Goal: Task Accomplishment & Management: Complete application form

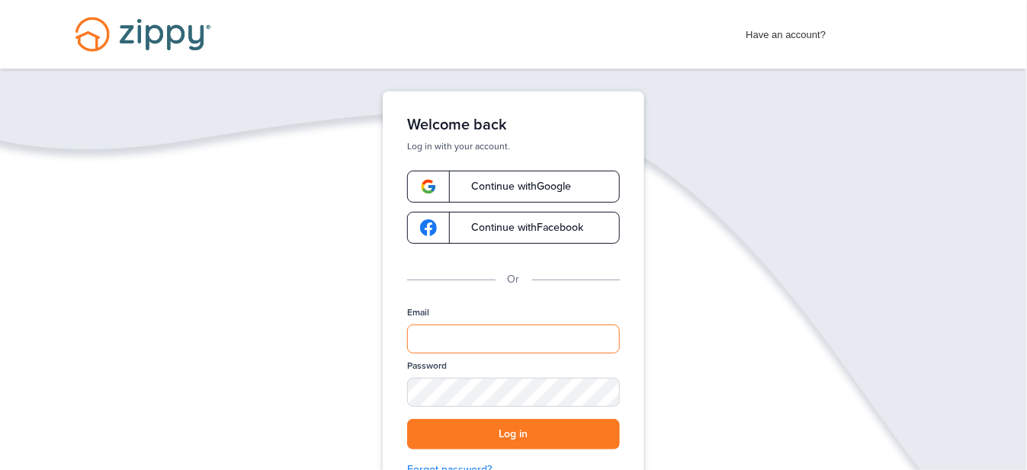
click at [433, 339] on input "Email" at bounding box center [513, 339] width 213 height 29
click at [437, 332] on input "Email" at bounding box center [513, 339] width 213 height 29
type input "**********"
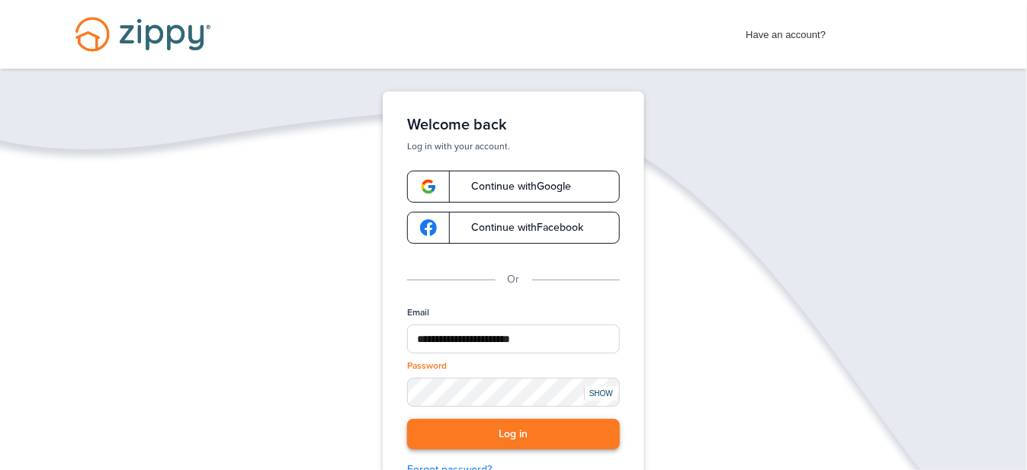
click at [528, 431] on button "Log in" at bounding box center [513, 434] width 213 height 31
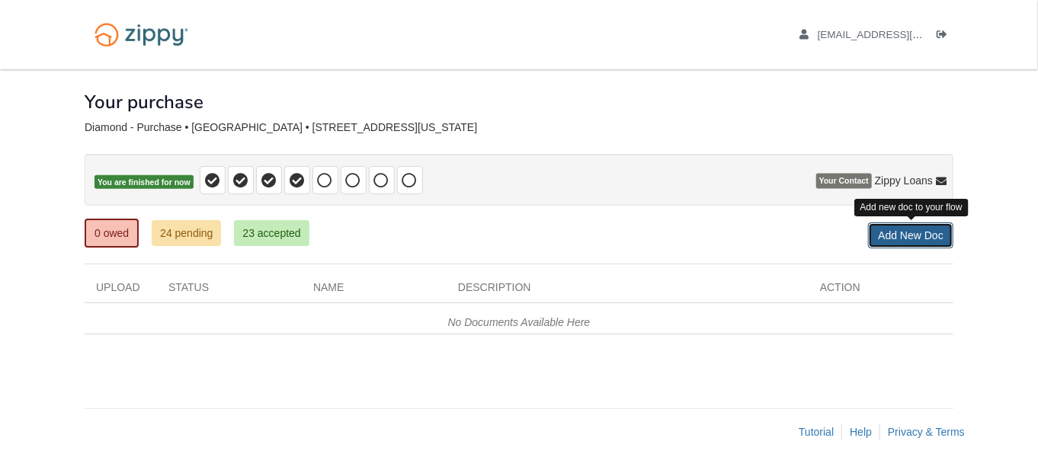
click at [900, 239] on link "Add New Doc" at bounding box center [910, 236] width 85 height 26
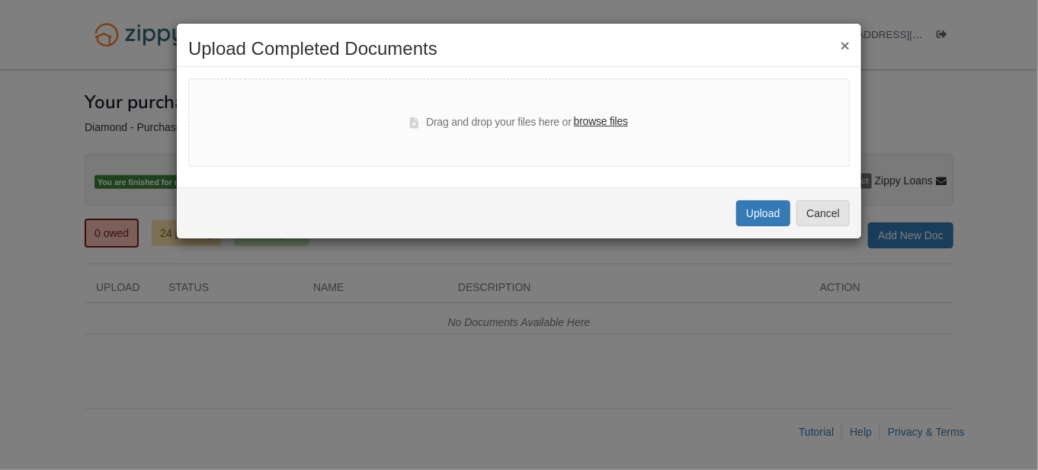
click at [595, 123] on label "browse files" at bounding box center [601, 122] width 54 height 17
click at [0, 0] on input "browse files" at bounding box center [0, 0] width 0 height 0
select select "****"
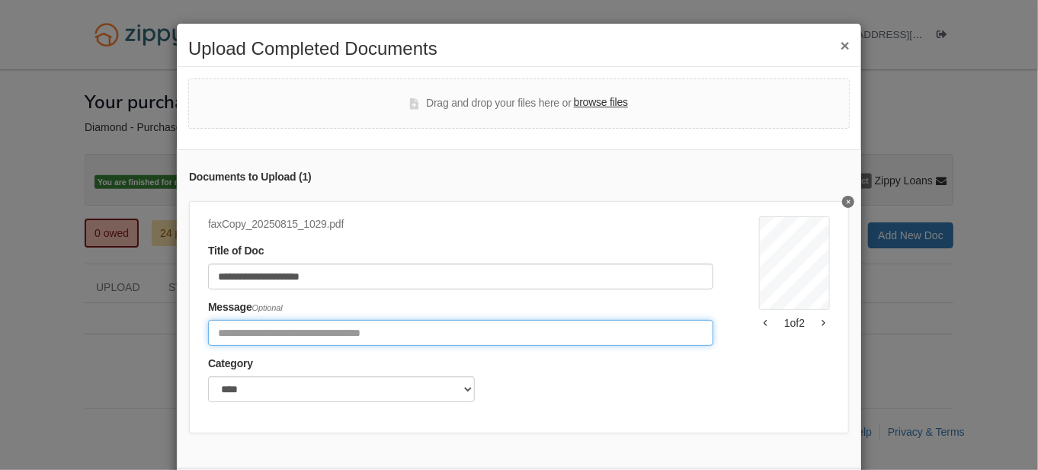
click at [229, 333] on input "Include any comments on this document" at bounding box center [461, 333] width 506 height 26
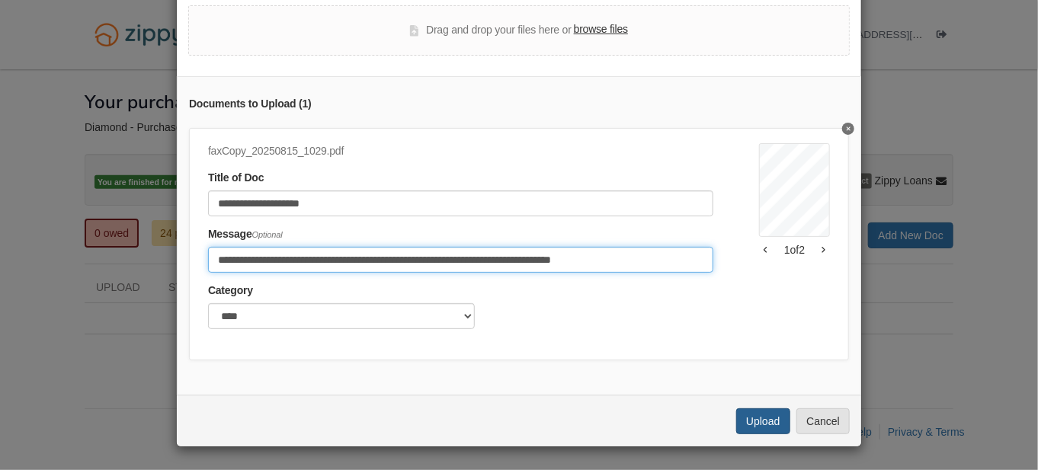
type input "**********"
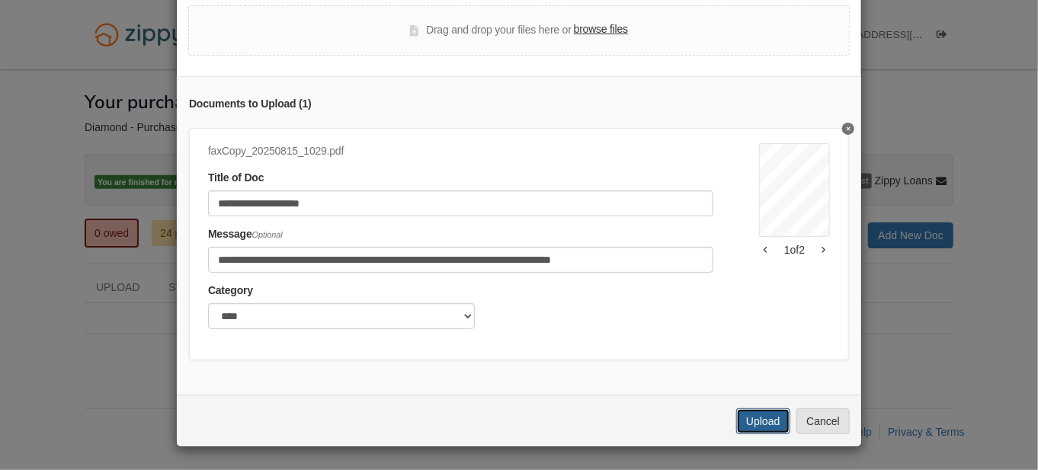
click at [762, 429] on button "Upload" at bounding box center [763, 422] width 53 height 26
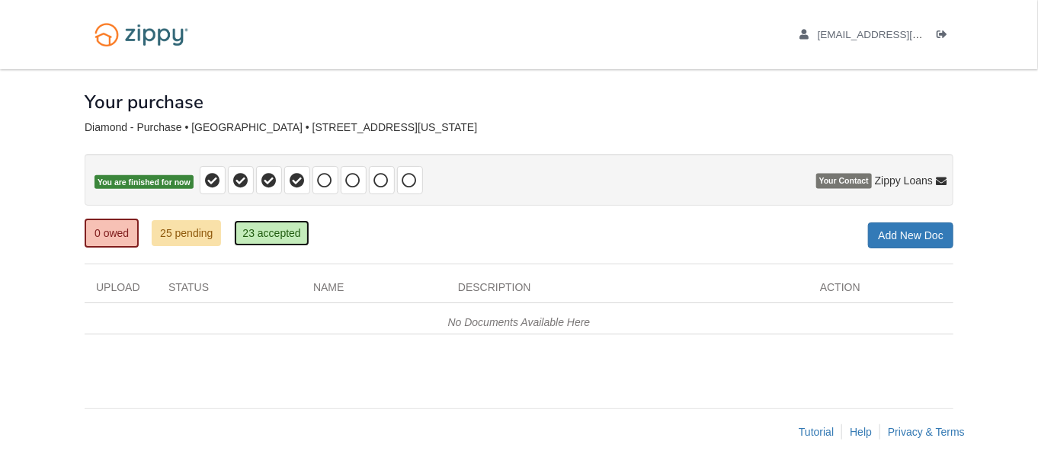
click at [282, 233] on link "23 accepted" at bounding box center [271, 233] width 75 height 26
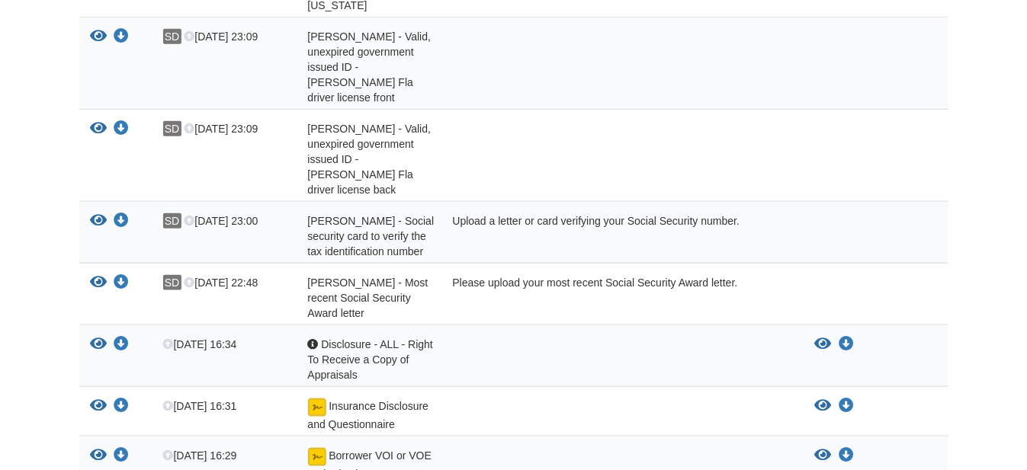
scroll to position [610, 0]
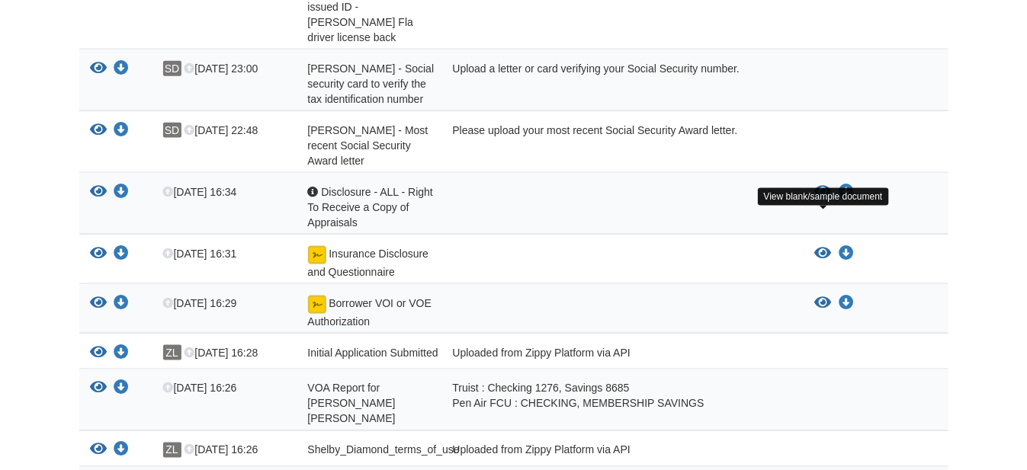
click at [823, 246] on icon "View Insurance Disclosure and Questionnaire" at bounding box center [823, 253] width 17 height 15
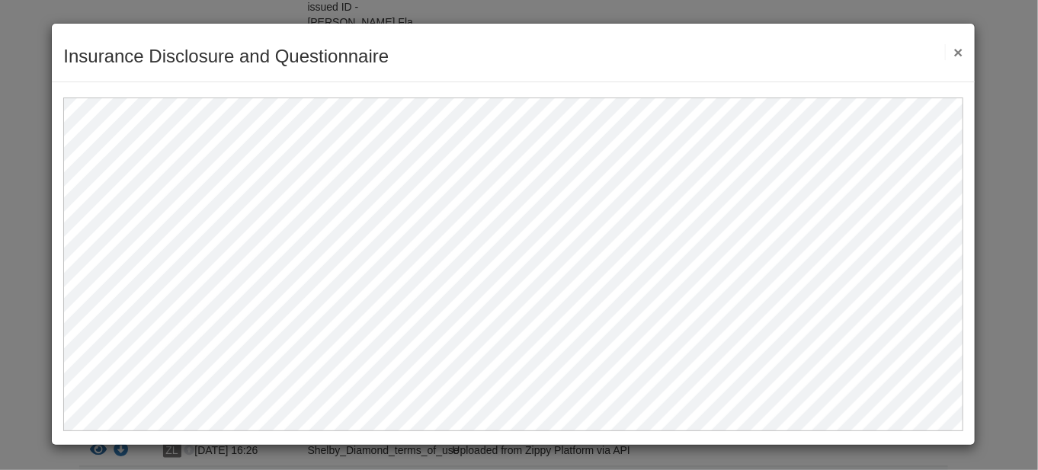
click at [617, 38] on div "Insurance Disclosure and Questionnaire Save Cancel Previous Document Next Docum…" at bounding box center [513, 53] width 923 height 59
click at [957, 50] on button "×" at bounding box center [954, 52] width 18 height 16
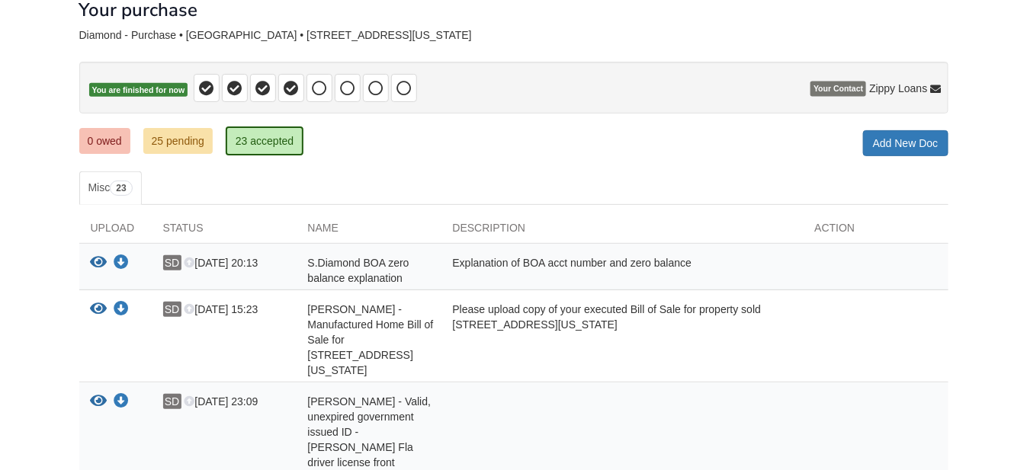
scroll to position [0, 0]
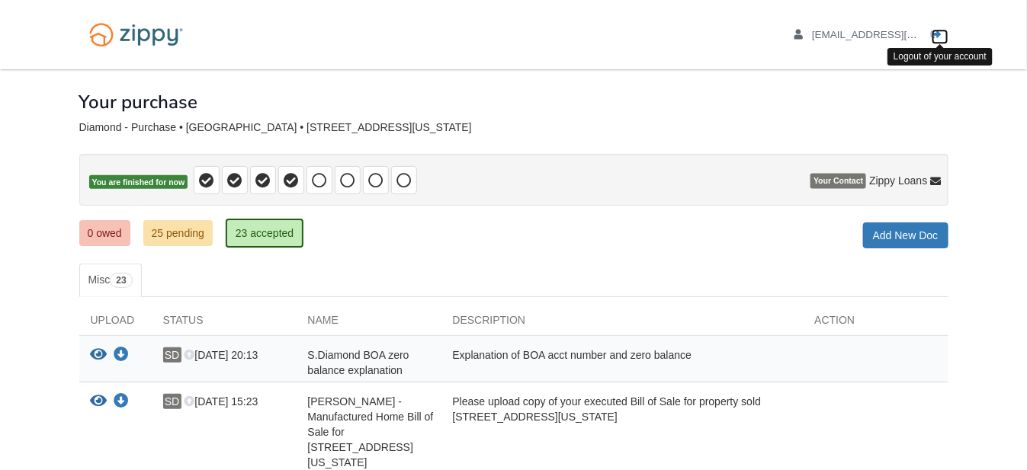
click at [935, 33] on icon "Log out" at bounding box center [937, 35] width 11 height 11
